Goal: Information Seeking & Learning: Learn about a topic

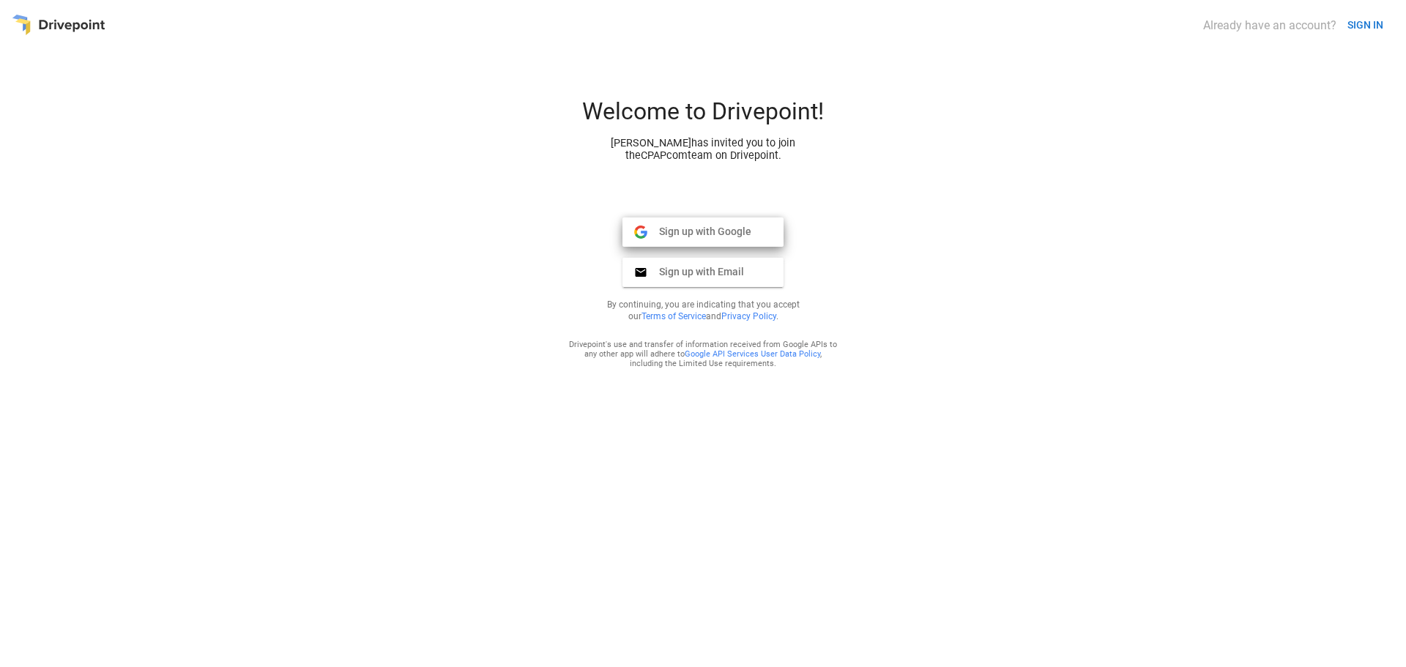
click at [661, 236] on span "Sign up with Google" at bounding box center [699, 231] width 104 height 13
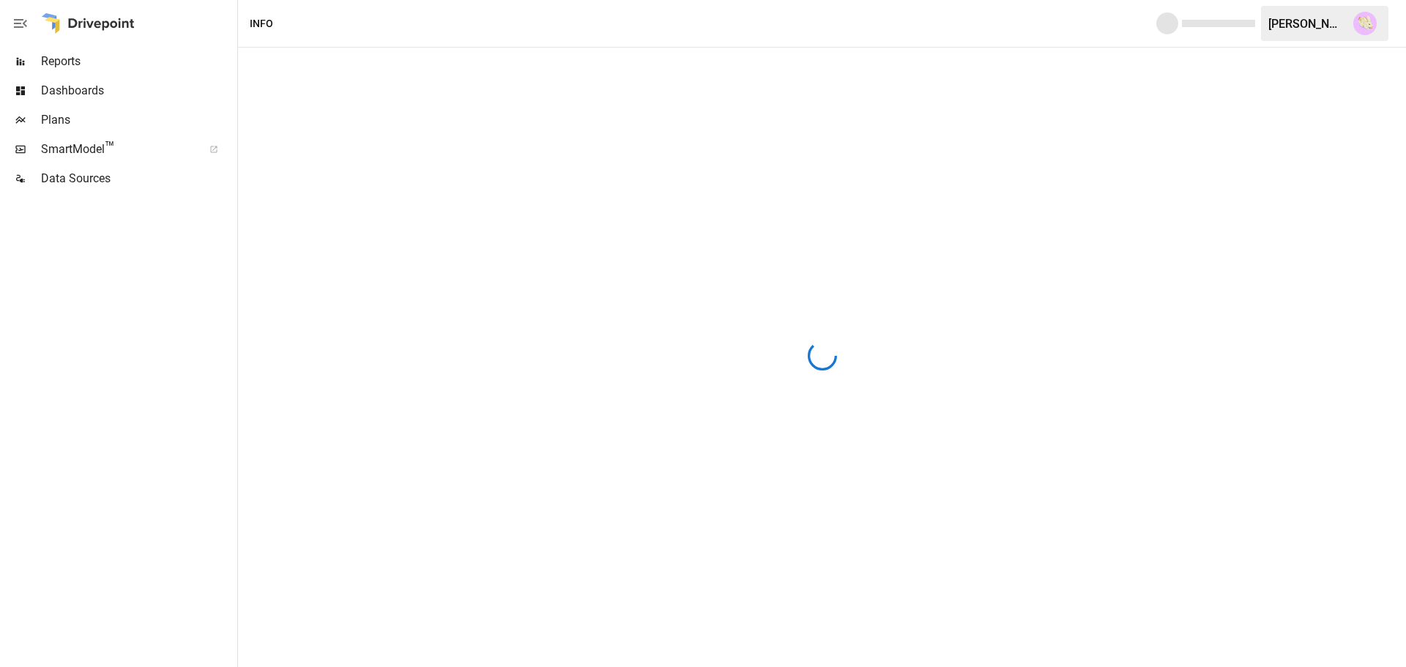
click at [105, 182] on span "Data Sources" at bounding box center [137, 179] width 193 height 18
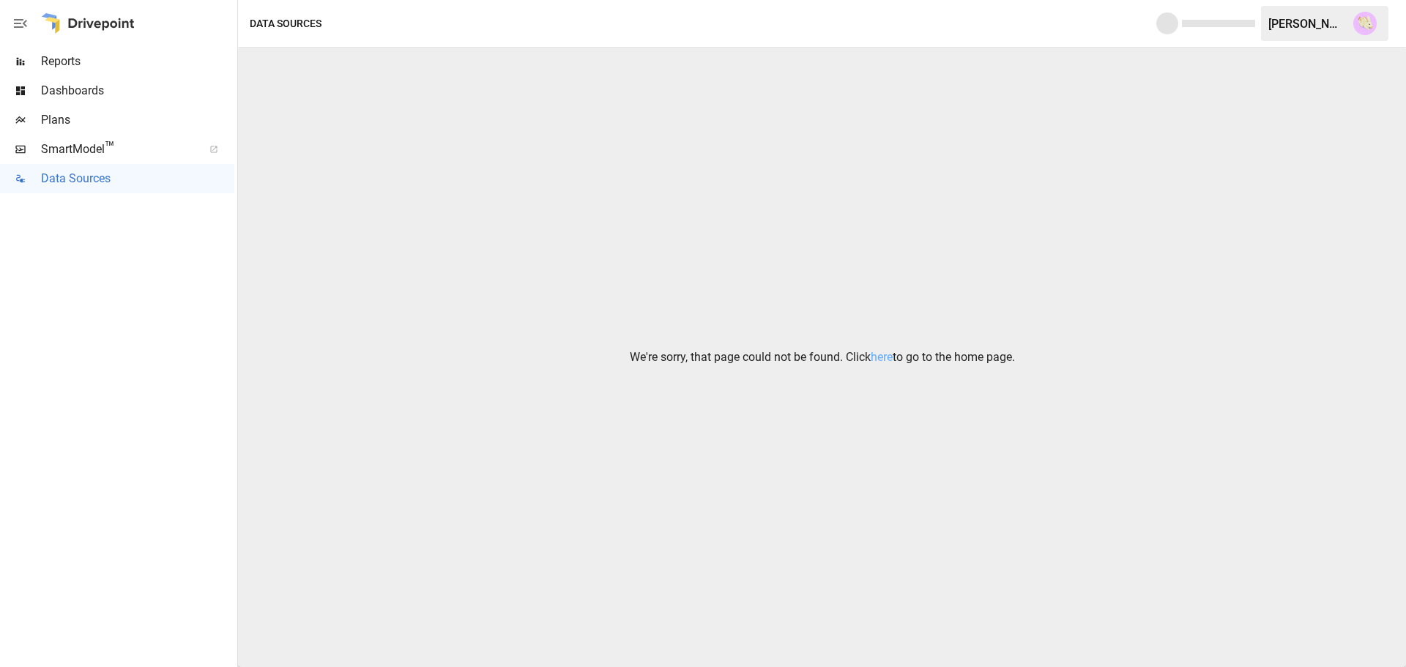
click at [89, 66] on span "Reports" at bounding box center [137, 62] width 193 height 18
click at [101, 24] on div at bounding box center [88, 23] width 94 height 47
click at [27, 27] on icon "button" at bounding box center [21, 24] width 18 height 18
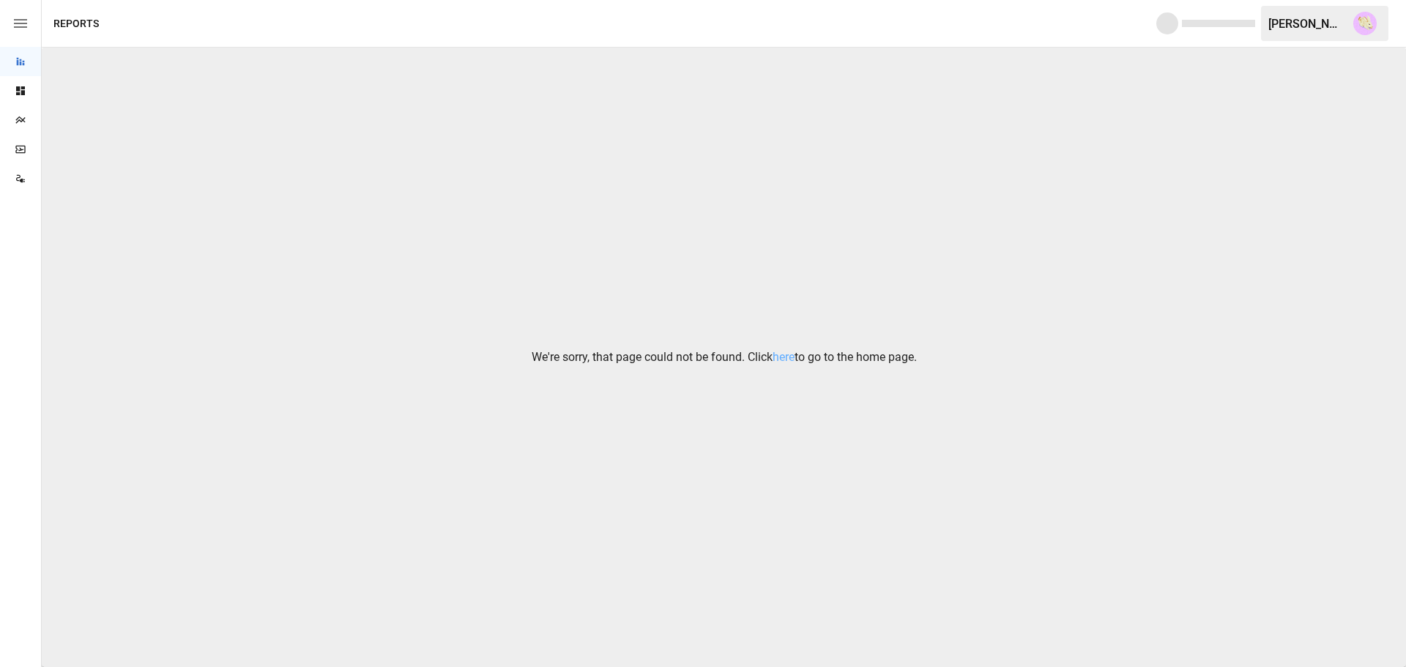
click at [27, 27] on icon "button" at bounding box center [20, 23] width 13 height 9
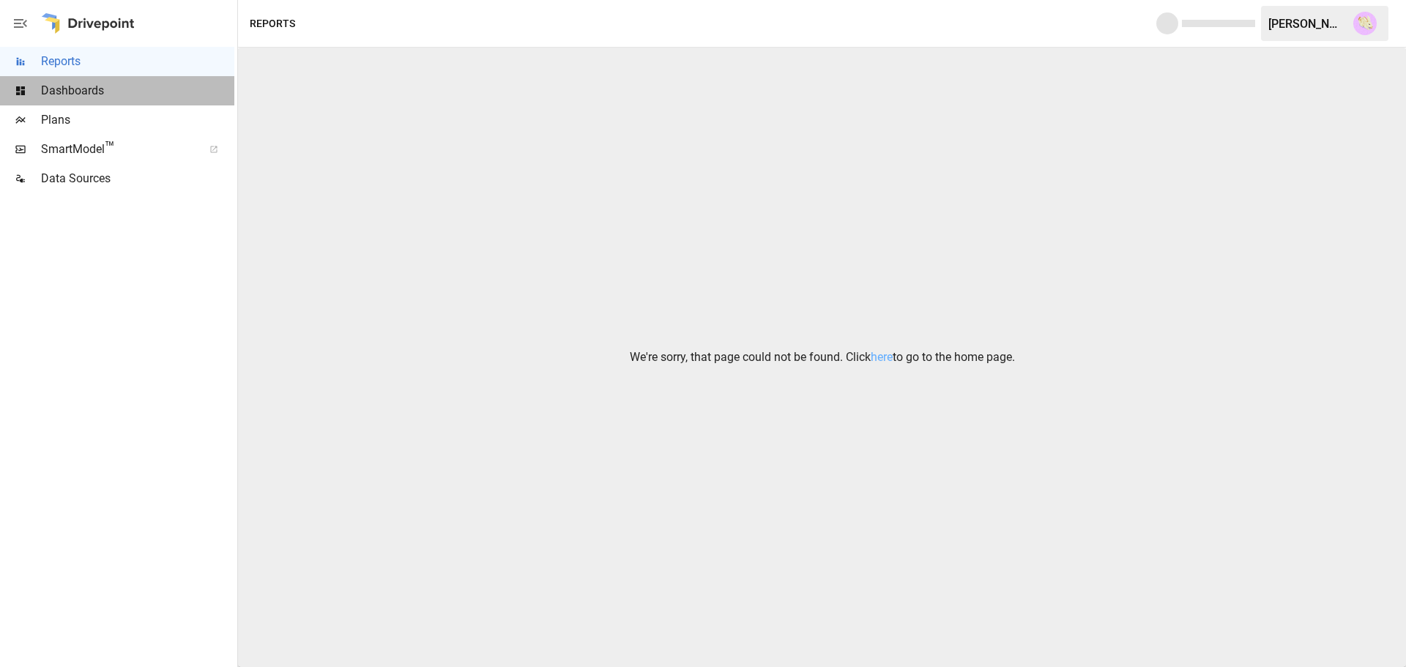
click at [77, 89] on span "Dashboards" at bounding box center [137, 91] width 193 height 18
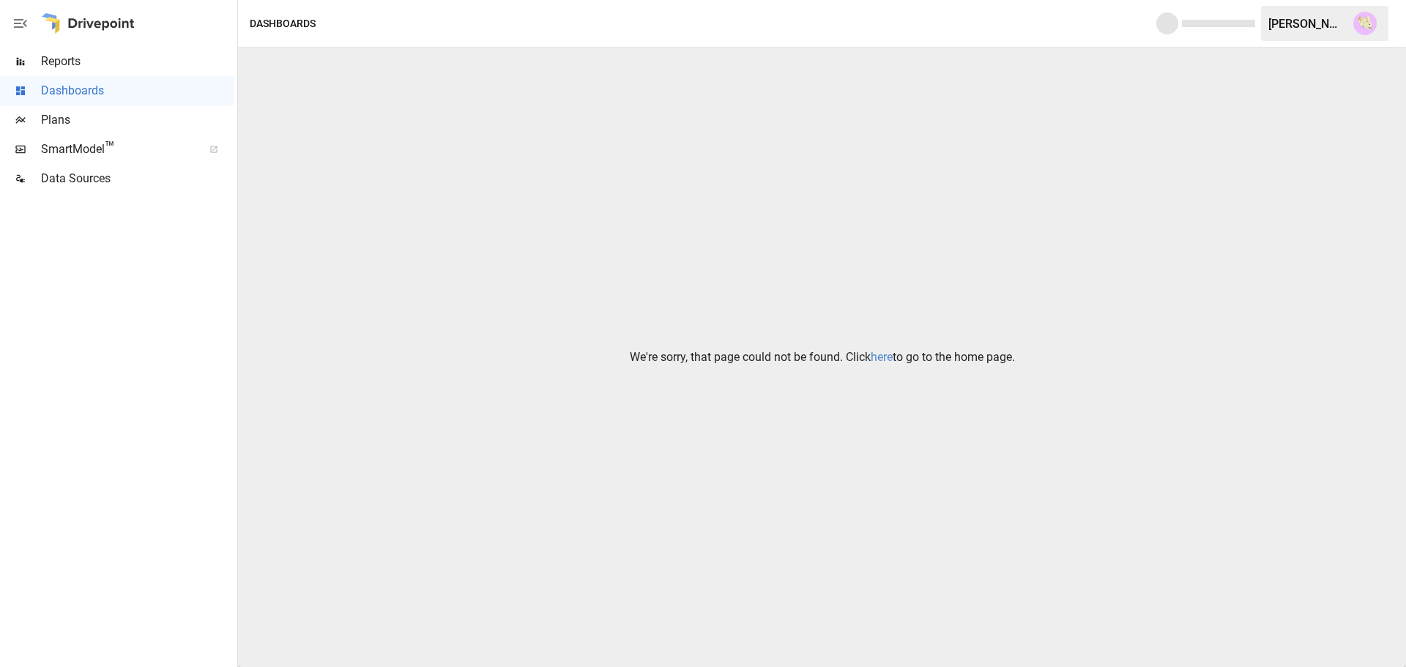
click at [879, 354] on link "here" at bounding box center [882, 357] width 22 height 14
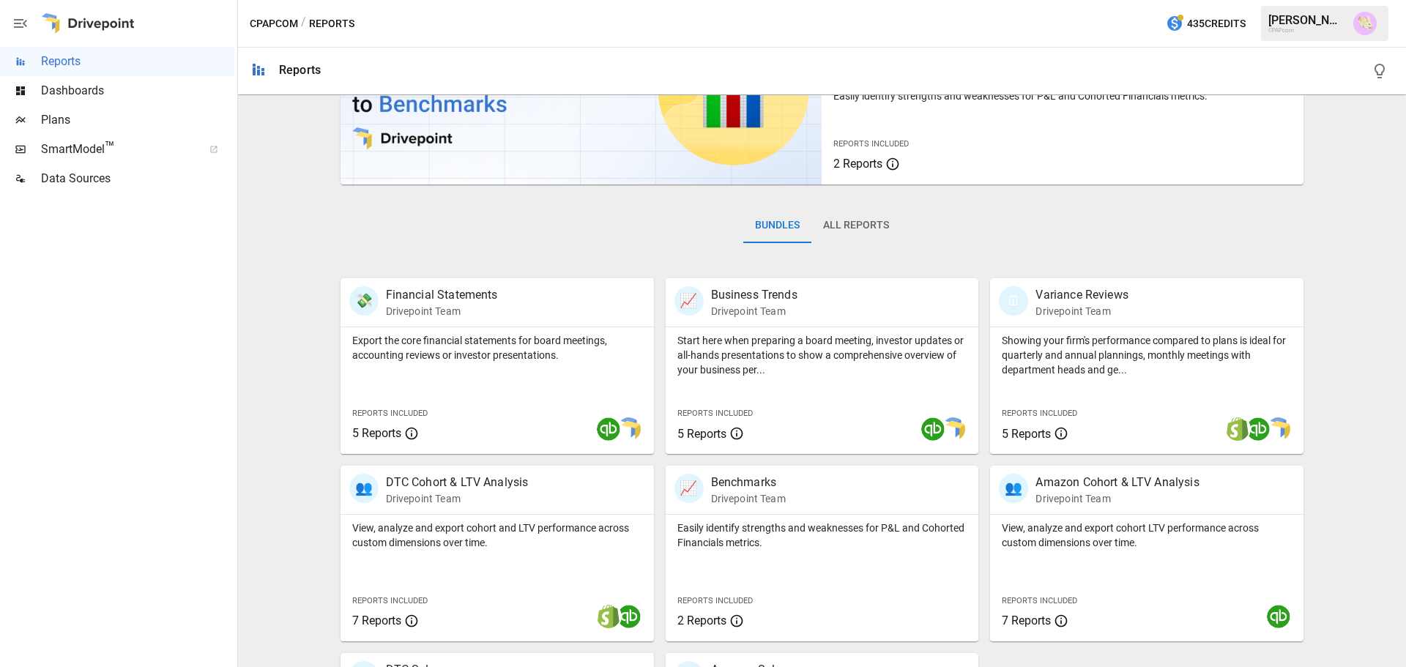
scroll to position [146, 0]
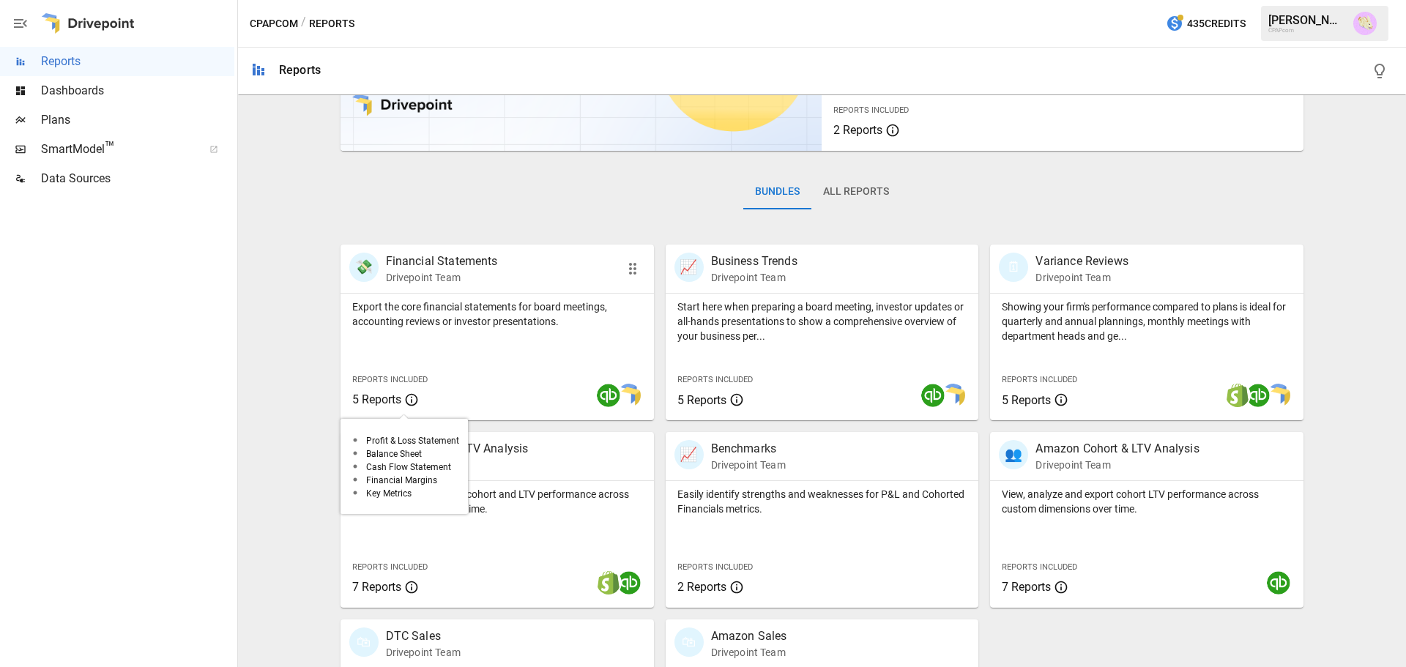
click at [376, 397] on span "5 Reports" at bounding box center [376, 399] width 49 height 14
click at [411, 272] on p "Drivepoint Team" at bounding box center [442, 277] width 112 height 15
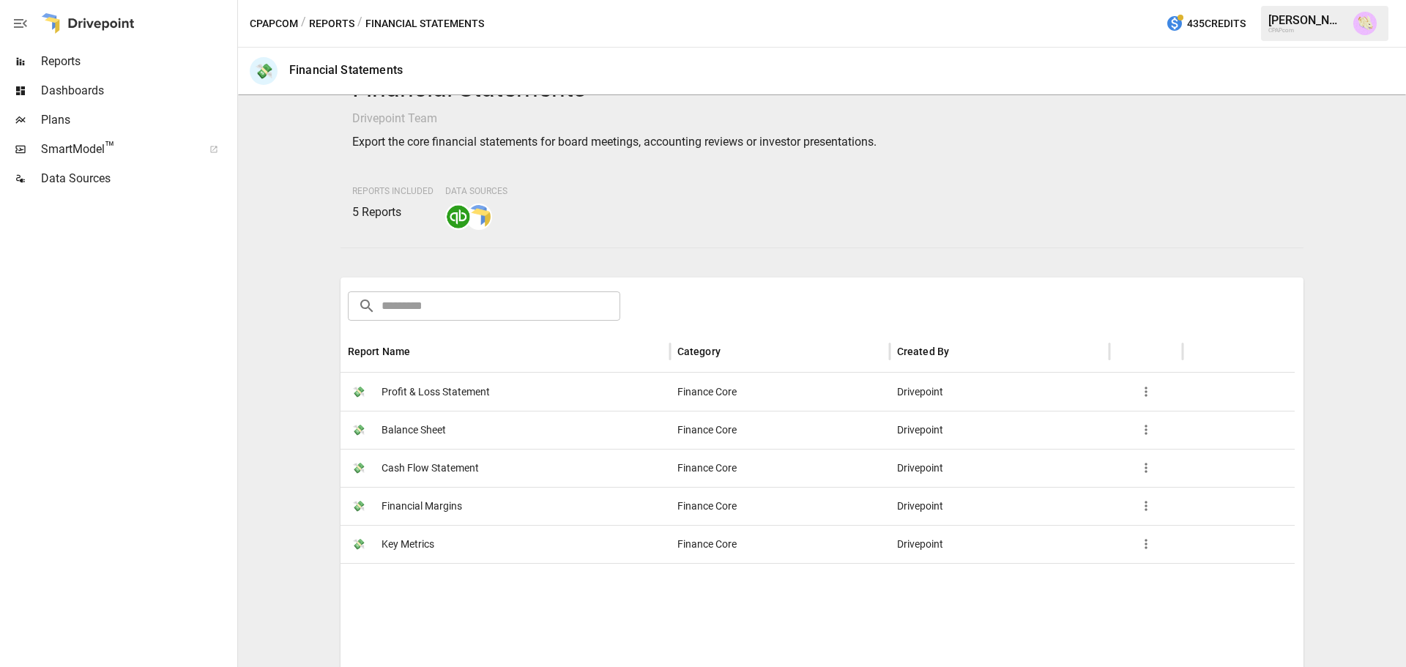
scroll to position [73, 0]
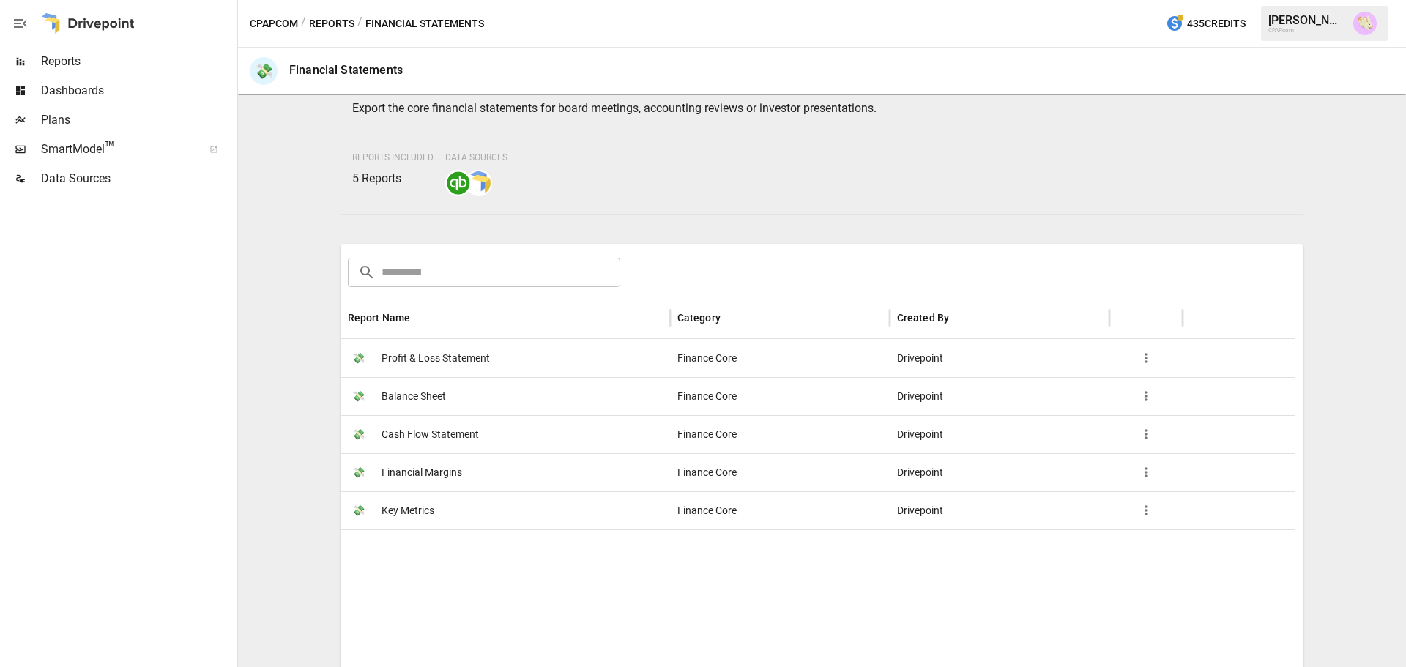
click at [408, 354] on span "Profit & Loss Statement" at bounding box center [435, 358] width 108 height 37
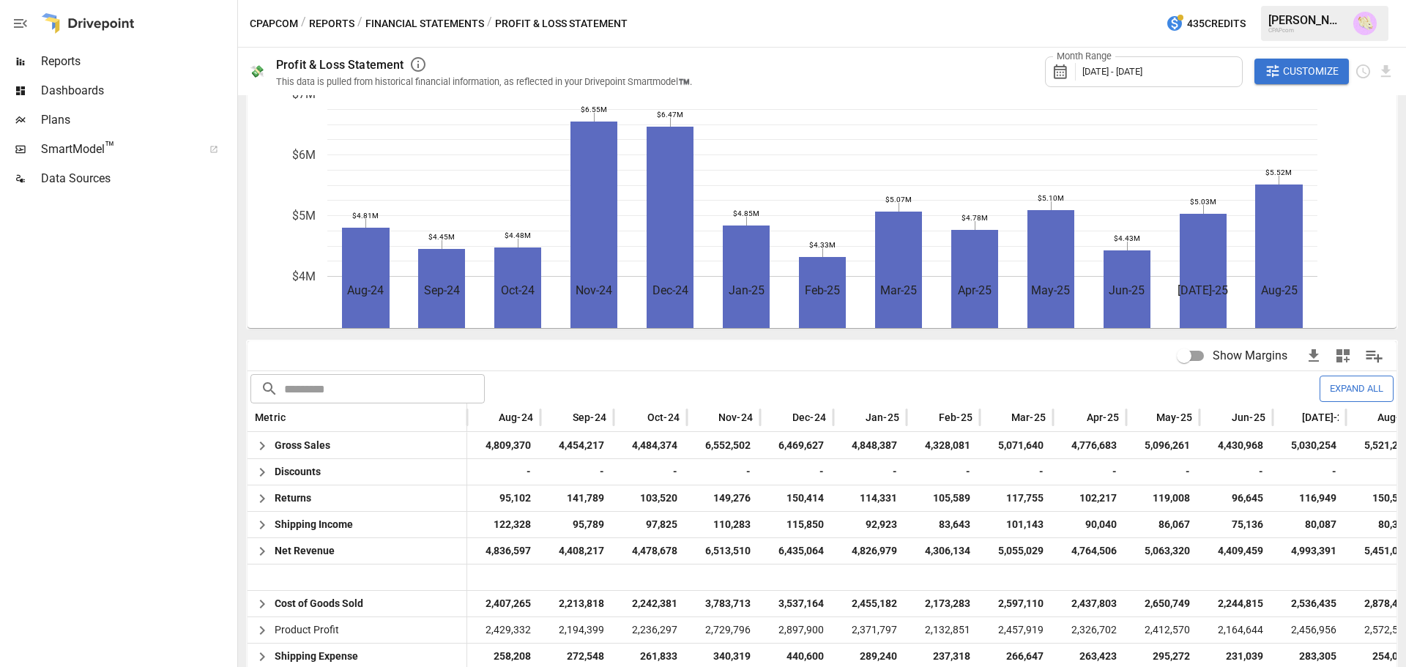
scroll to position [220, 0]
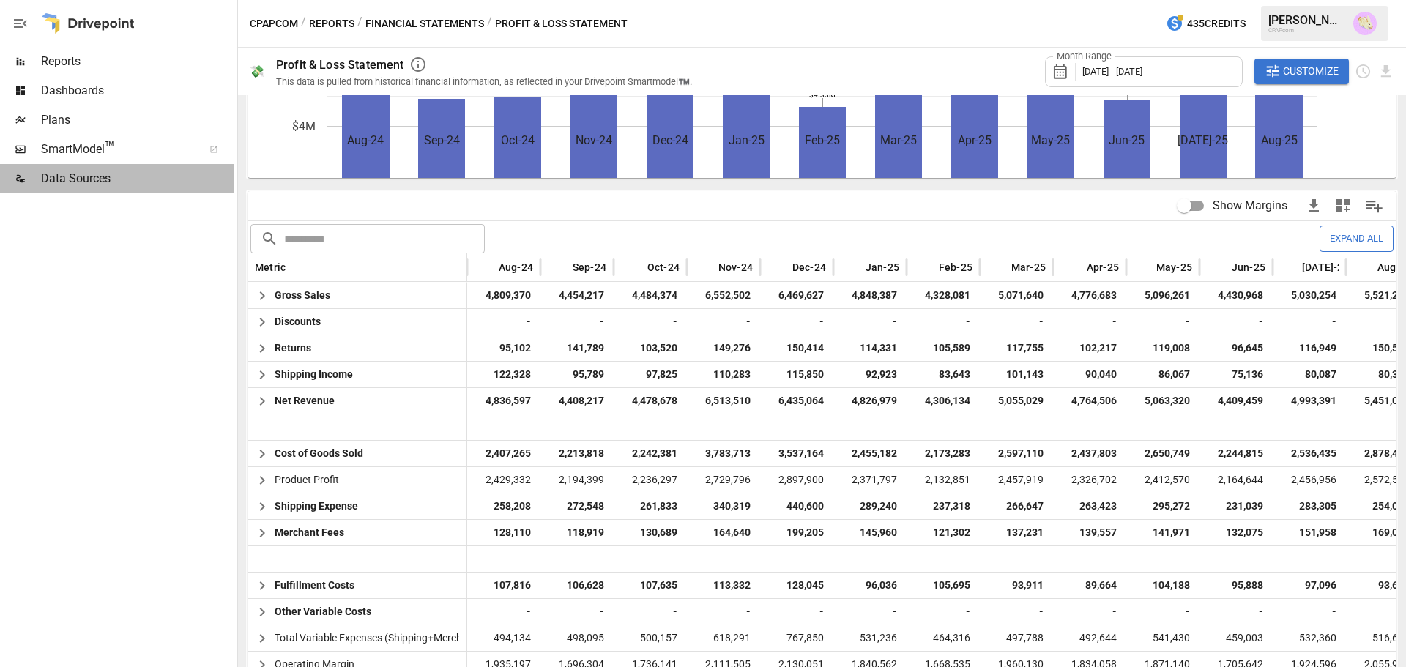
click at [126, 184] on span "Data Sources" at bounding box center [137, 179] width 193 height 18
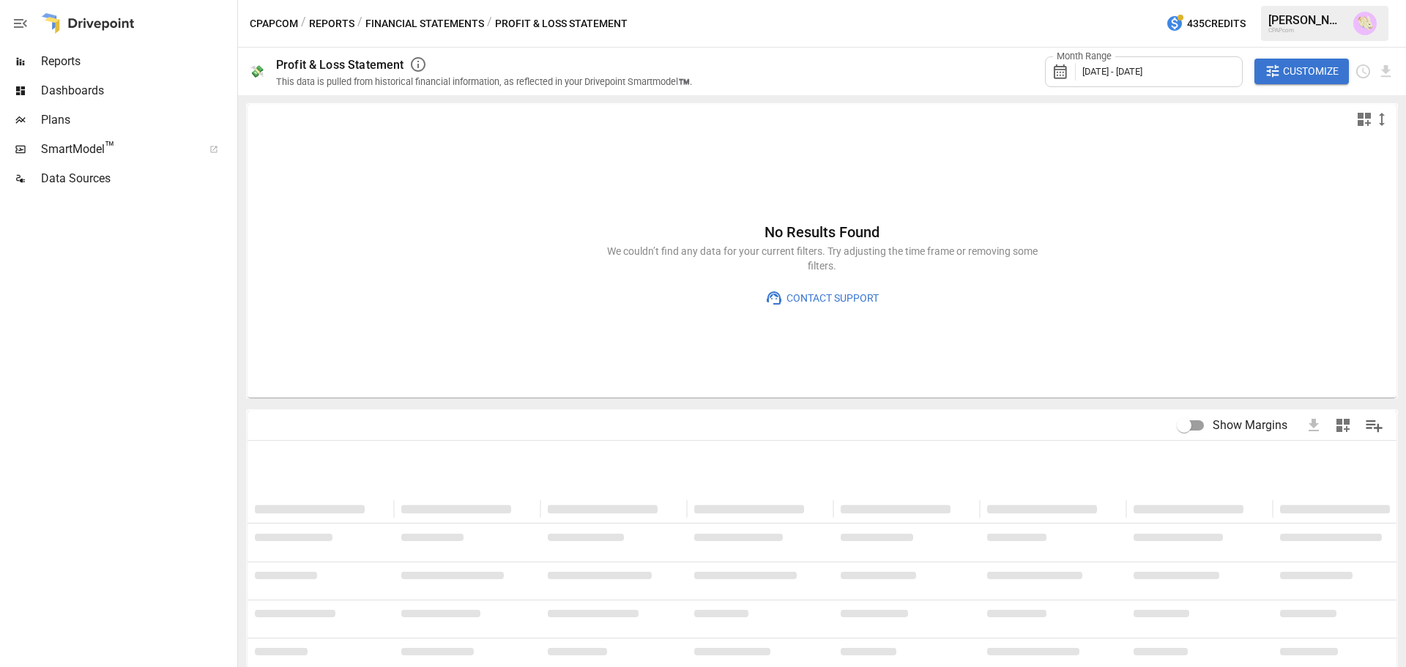
click at [400, 18] on button "Financial Statements" at bounding box center [424, 24] width 119 height 18
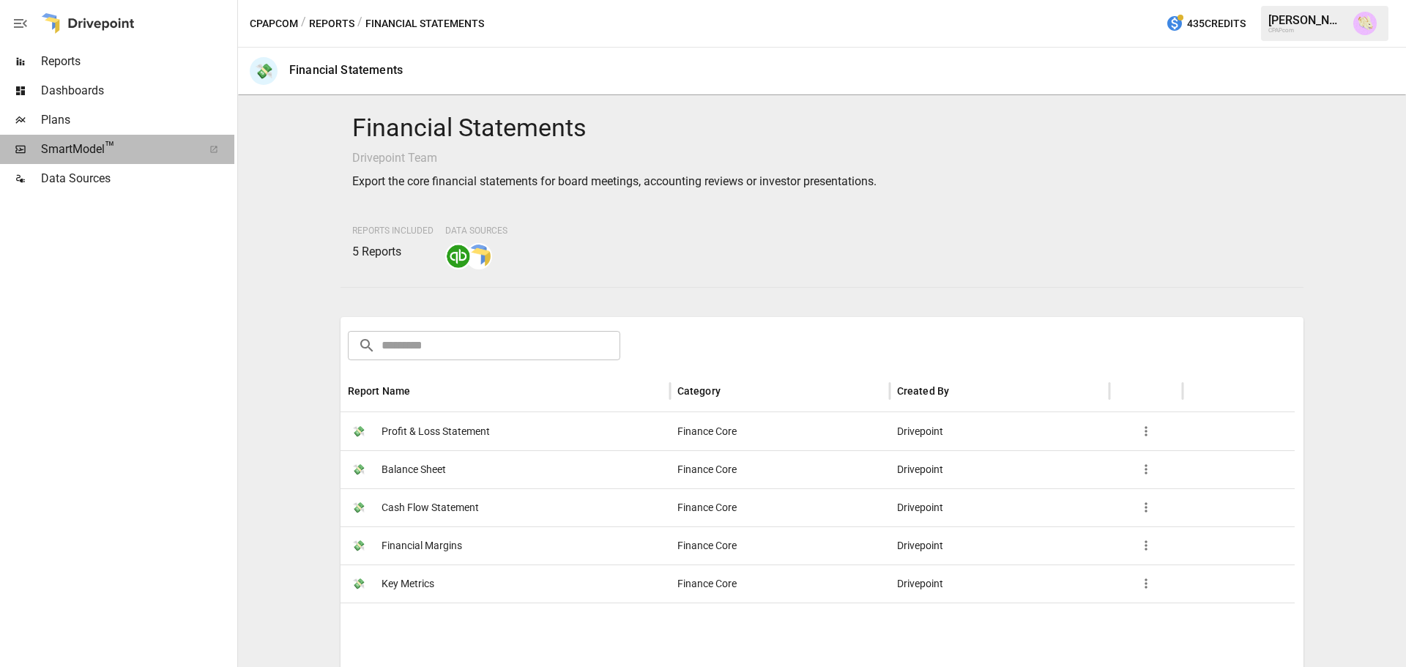
click at [103, 152] on span "SmartModel ™" at bounding box center [117, 150] width 152 height 18
click at [379, 422] on div "💸 Profit & Loss Statement" at bounding box center [419, 431] width 142 height 37
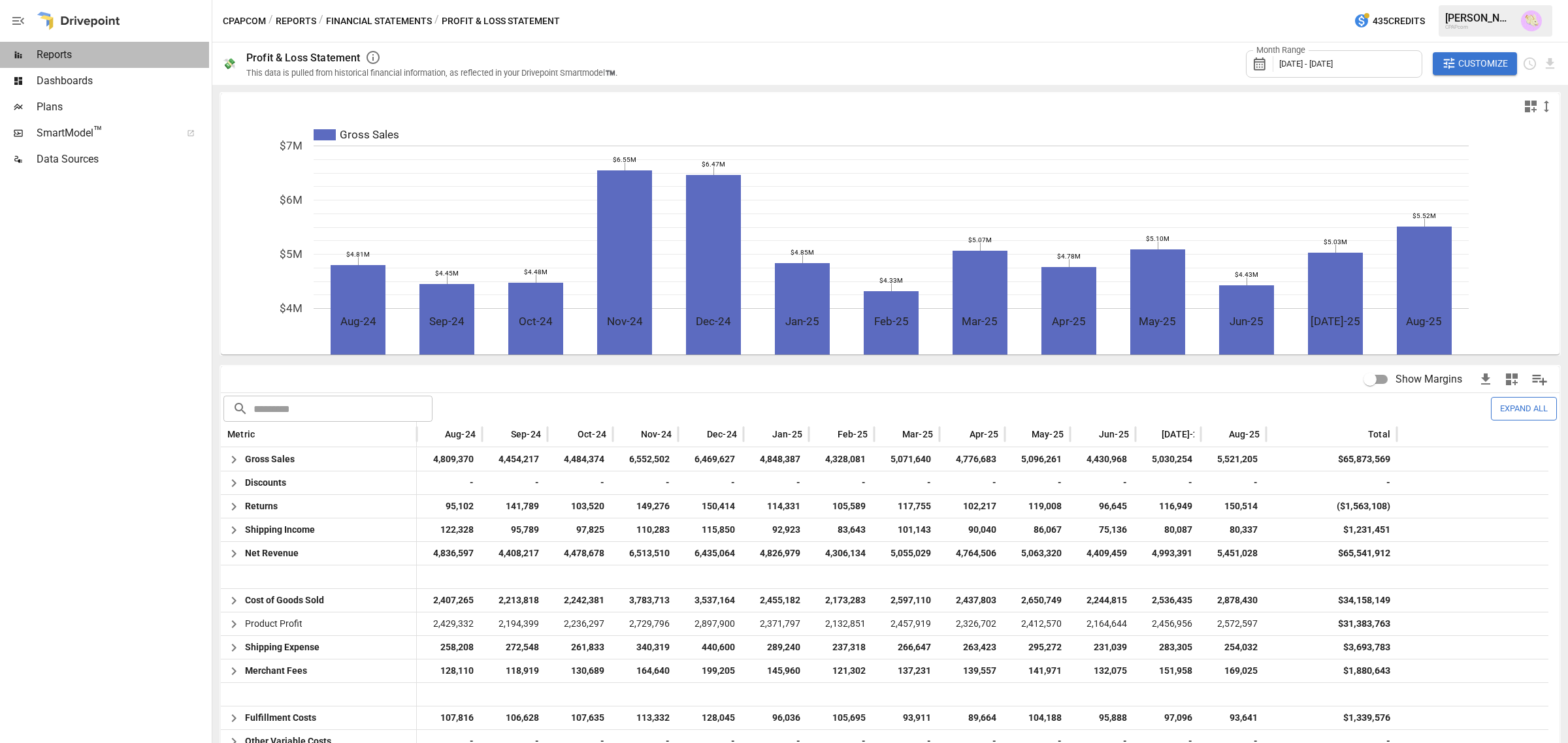
click at [154, 60] on span "Reports" at bounding box center [122, 55] width 172 height 16
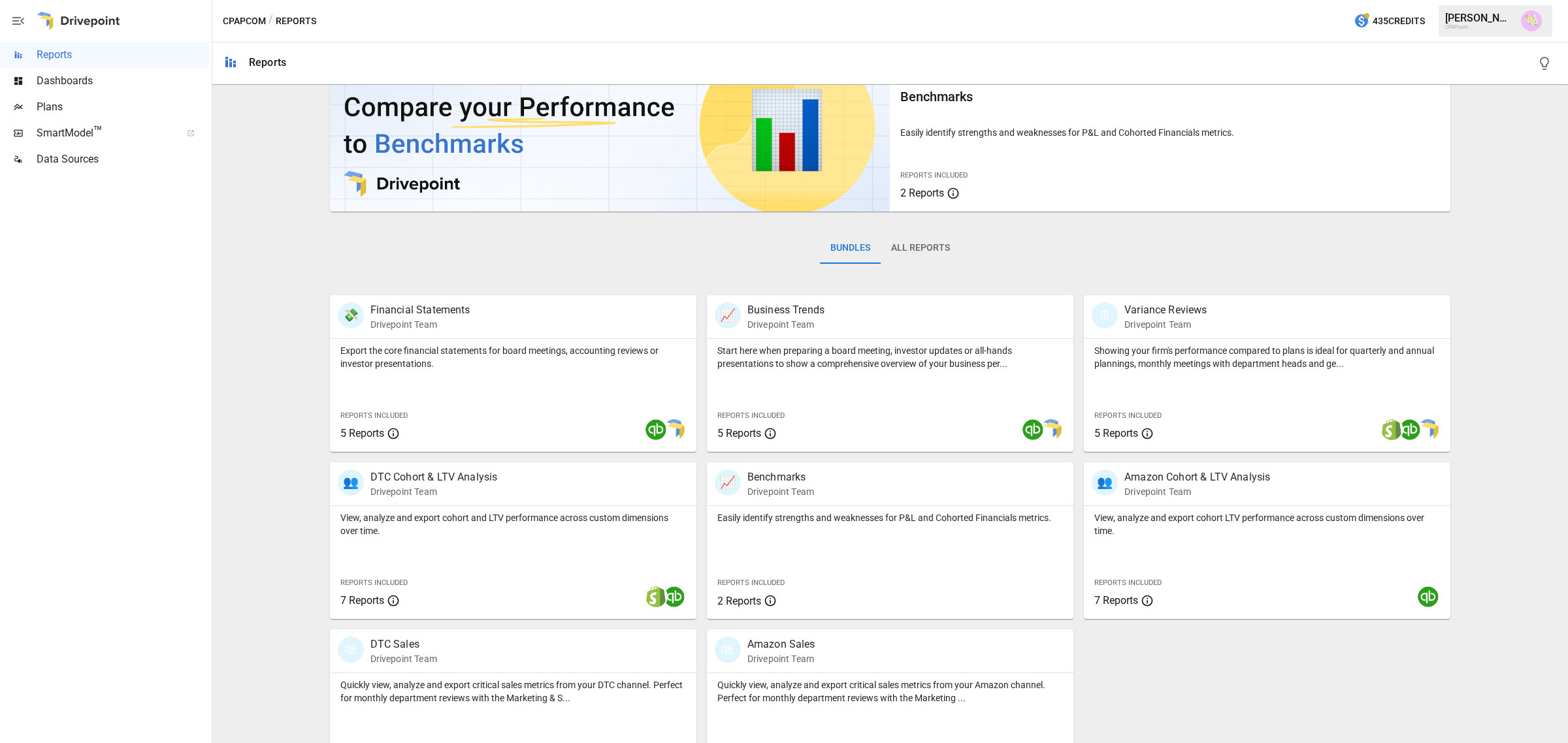
scroll to position [82, 0]
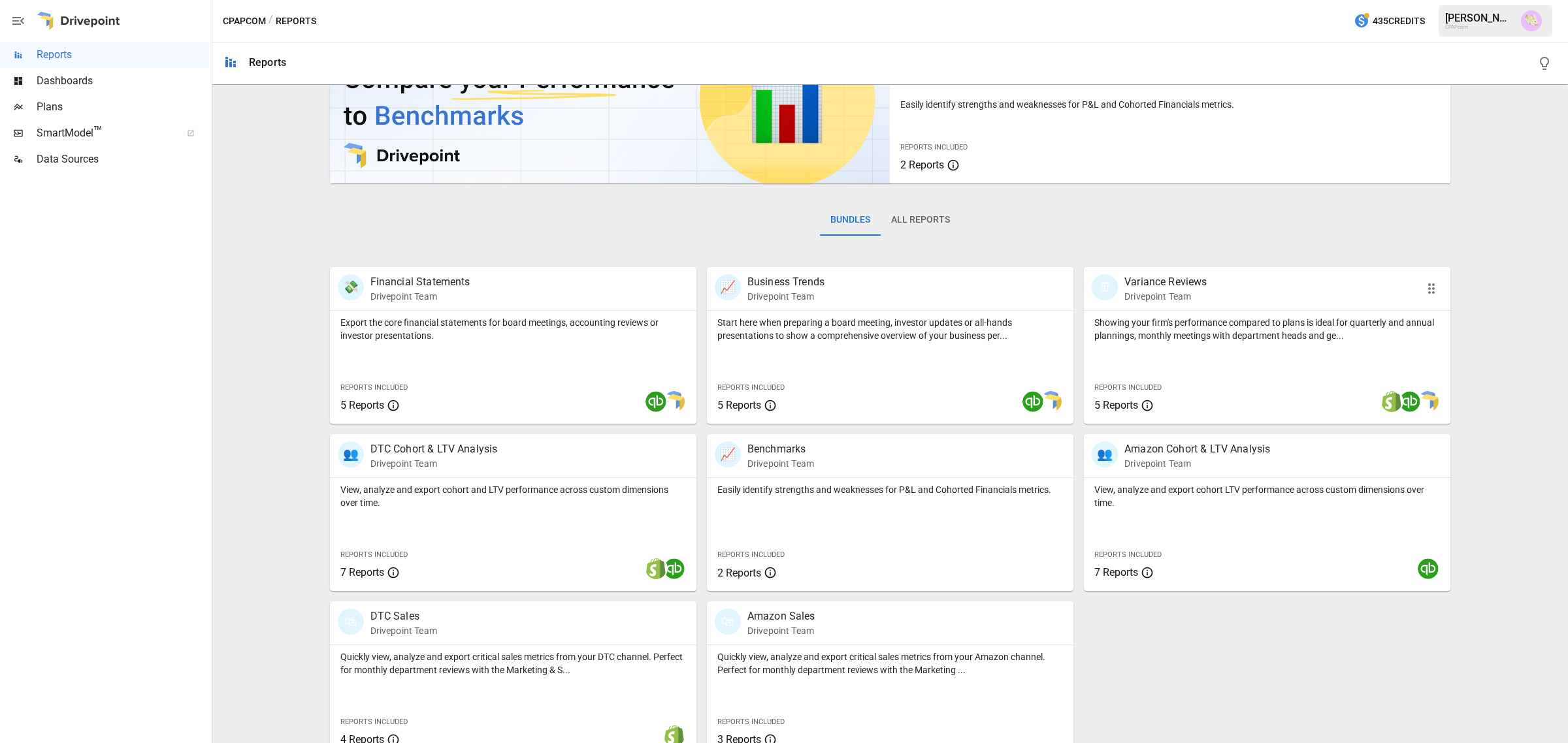
click at [1148, 294] on p "Drivepoint Team" at bounding box center [1166, 296] width 82 height 13
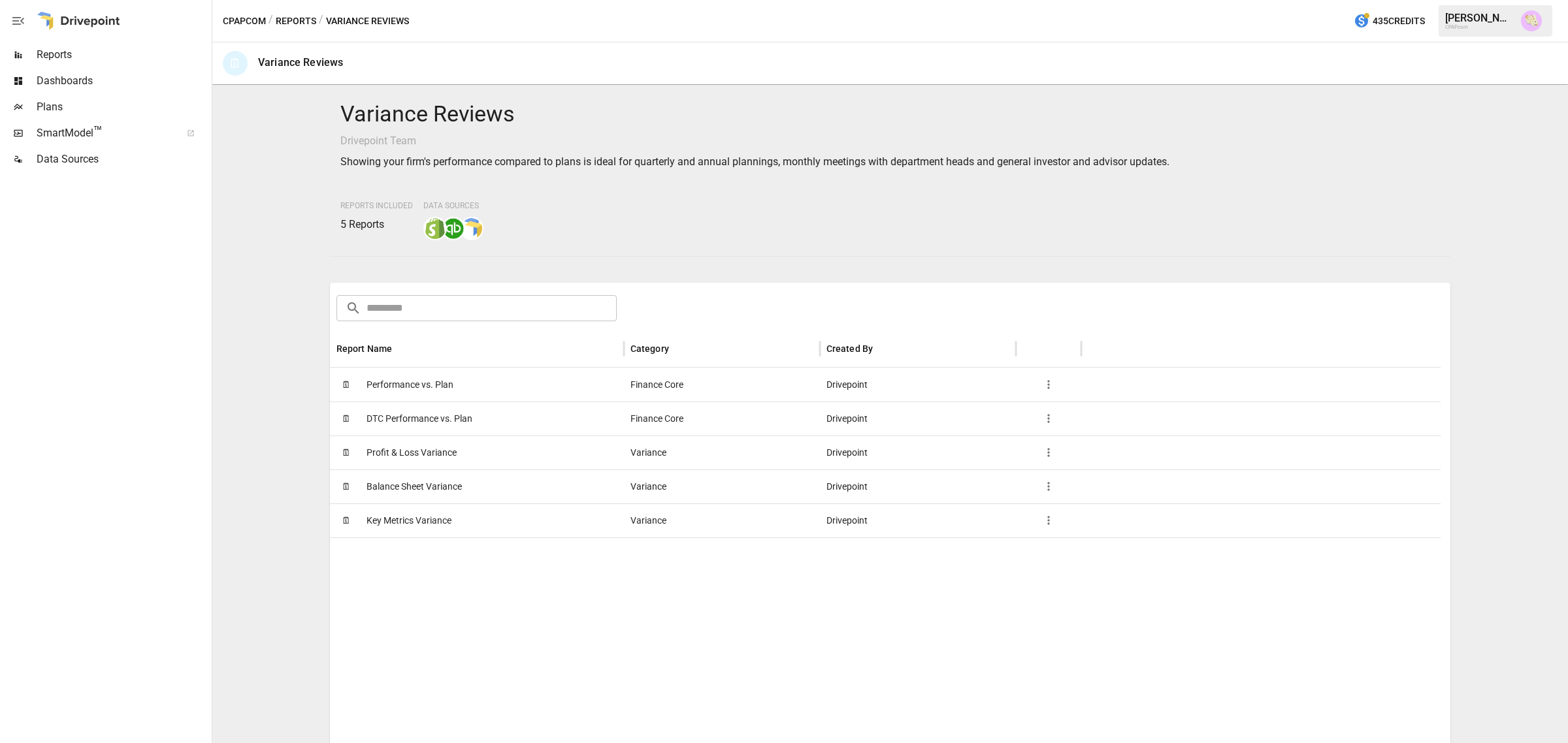
click at [448, 384] on span "Performance vs. Plan" at bounding box center [410, 384] width 87 height 33
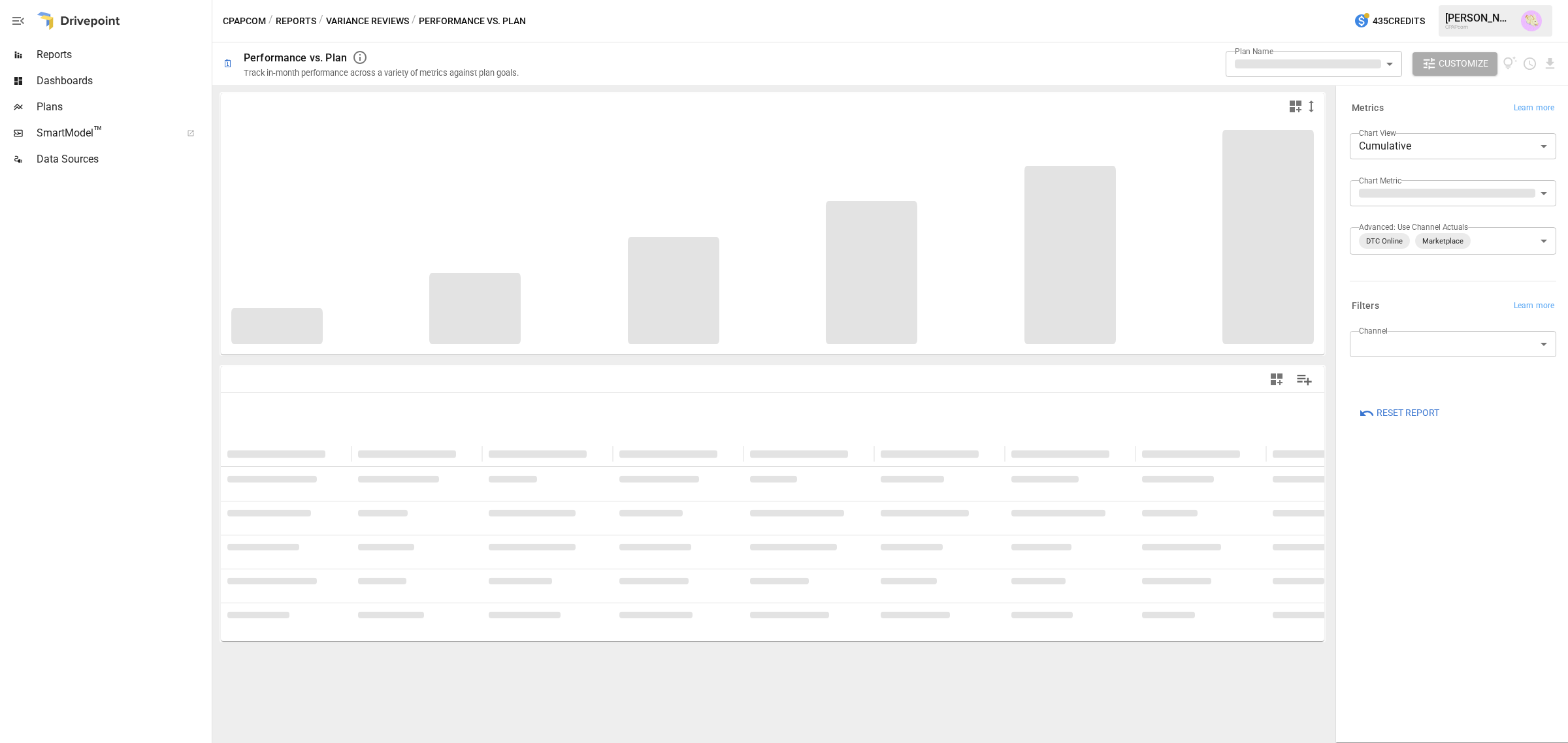
type input "**********"
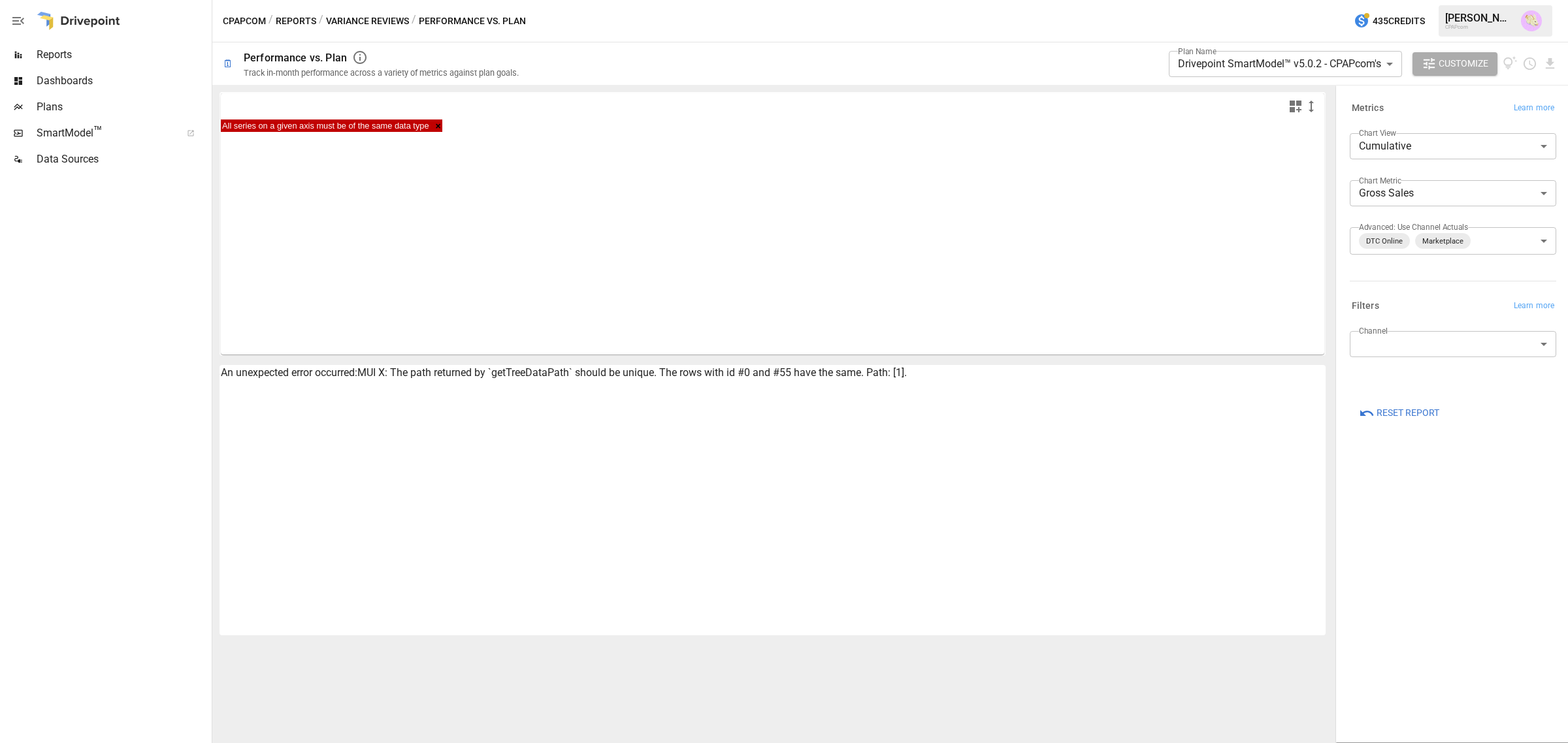
click at [302, 23] on button "Reports" at bounding box center [295, 21] width 40 height 16
